Goal: Task Accomplishment & Management: Manage account settings

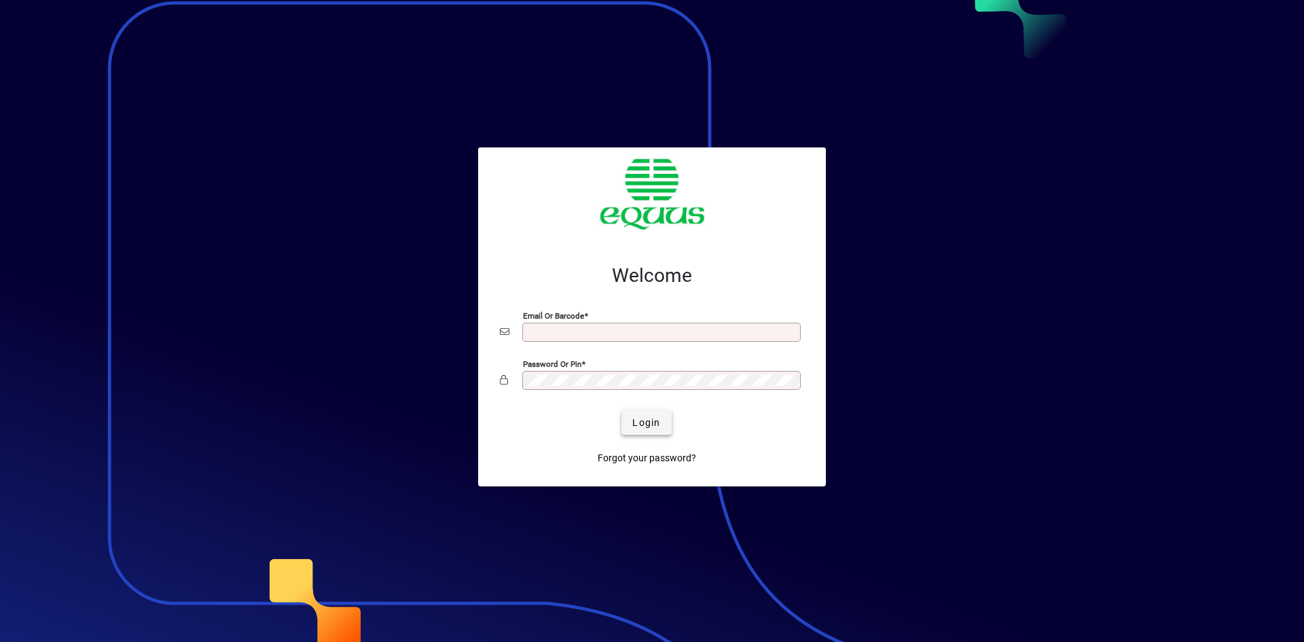
type input "**********"
click at [653, 416] on span "Login" at bounding box center [646, 423] width 28 height 14
